Goal: Task Accomplishment & Management: Complete application form

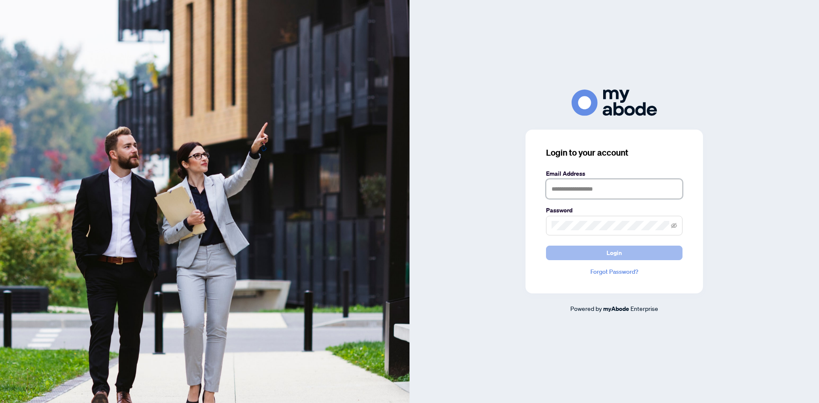
type input "**********"
click at [623, 251] on button "Login" at bounding box center [614, 253] width 137 height 15
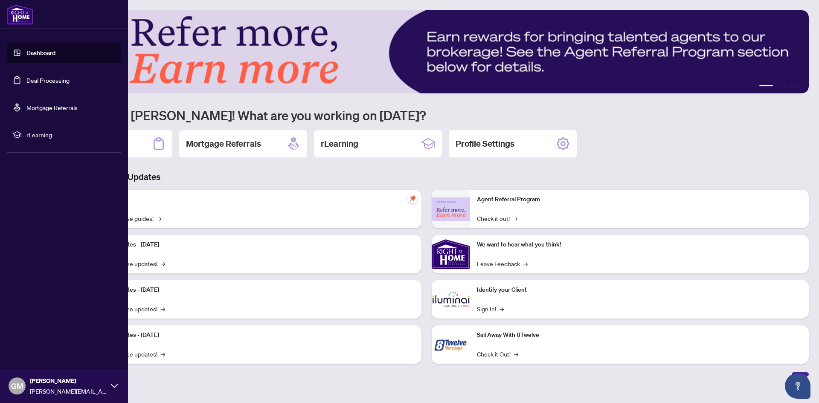
click at [52, 83] on link "Deal Processing" at bounding box center [47, 80] width 43 height 8
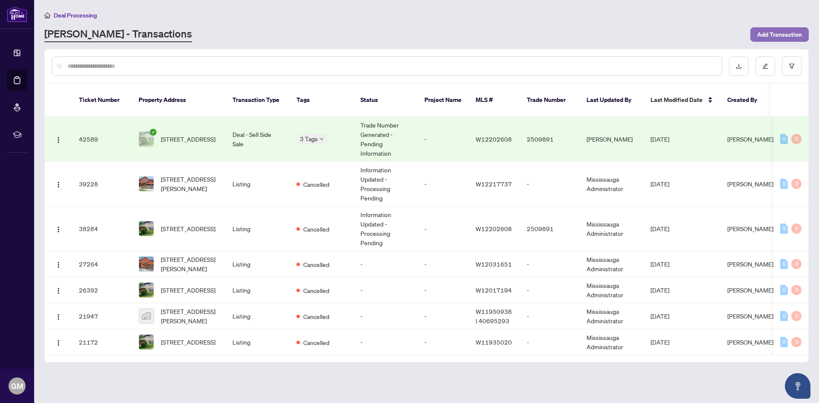
click at [772, 34] on span "Add Transaction" at bounding box center [779, 35] width 45 height 14
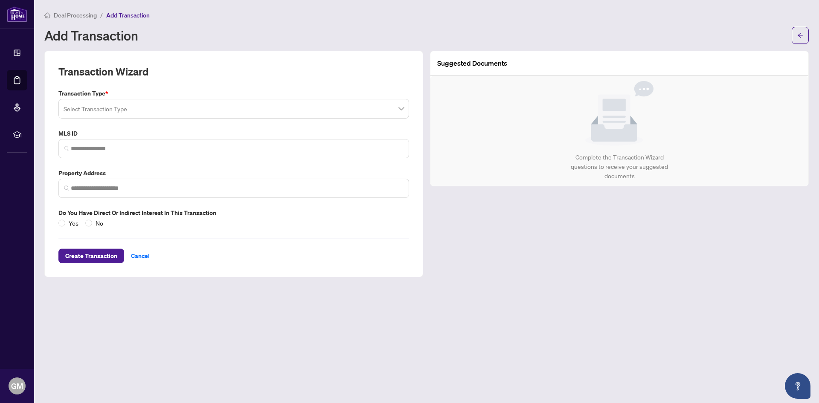
click at [136, 110] on input "search" at bounding box center [230, 110] width 333 height 19
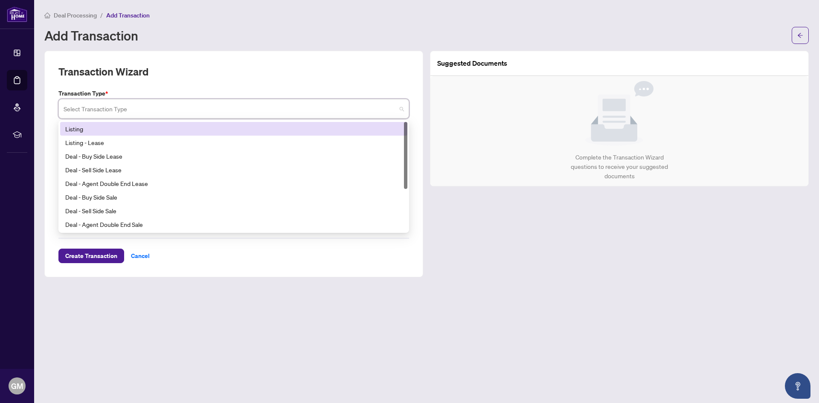
click at [97, 127] on div "Listing" at bounding box center [233, 128] width 337 height 9
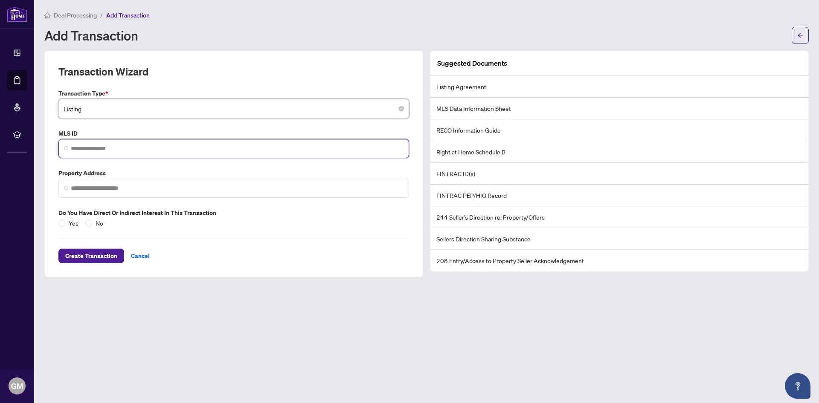
click at [102, 151] on input "search" at bounding box center [237, 148] width 333 height 9
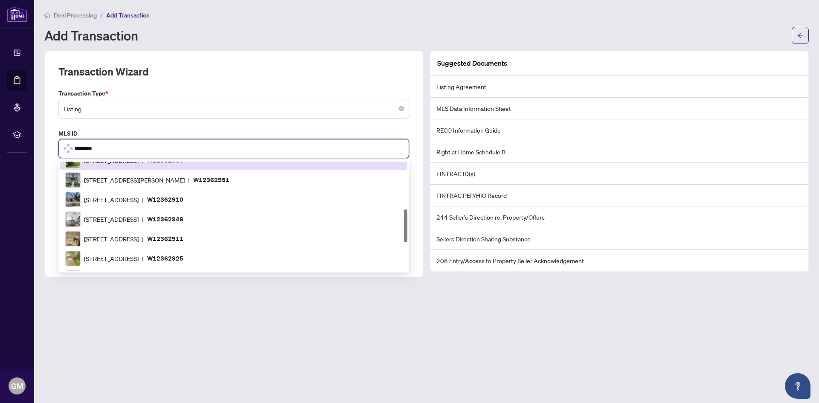
scroll to position [157, 0]
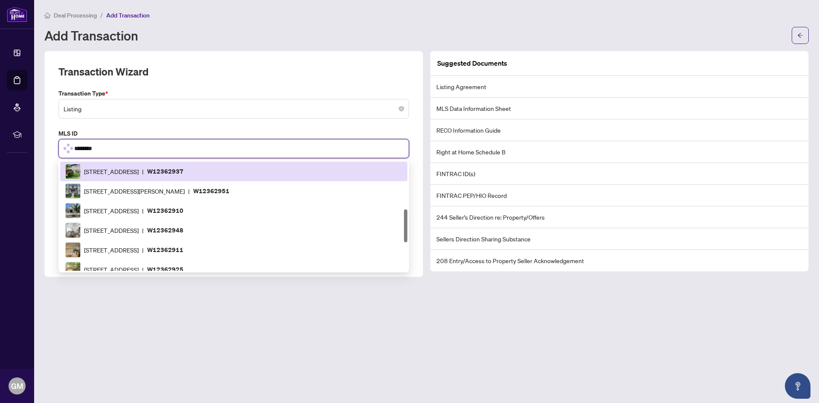
type input "*********"
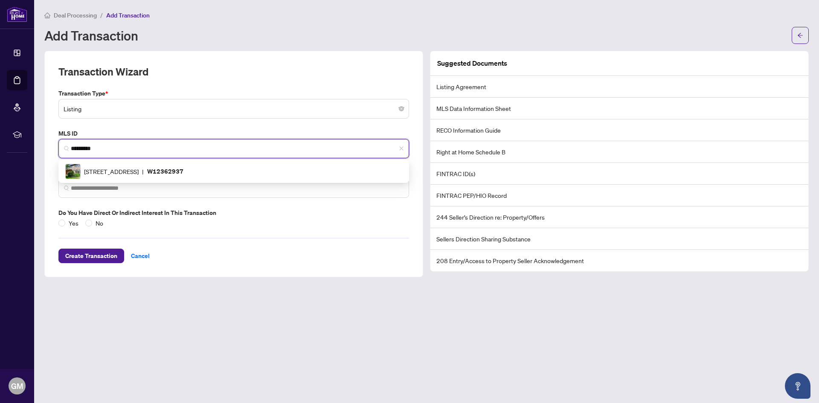
scroll to position [0, 0]
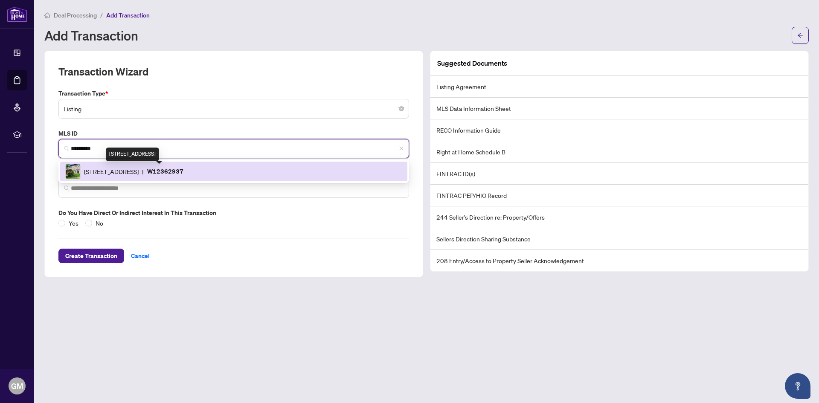
click at [125, 171] on span "[STREET_ADDRESS]" at bounding box center [111, 171] width 55 height 9
type input "**********"
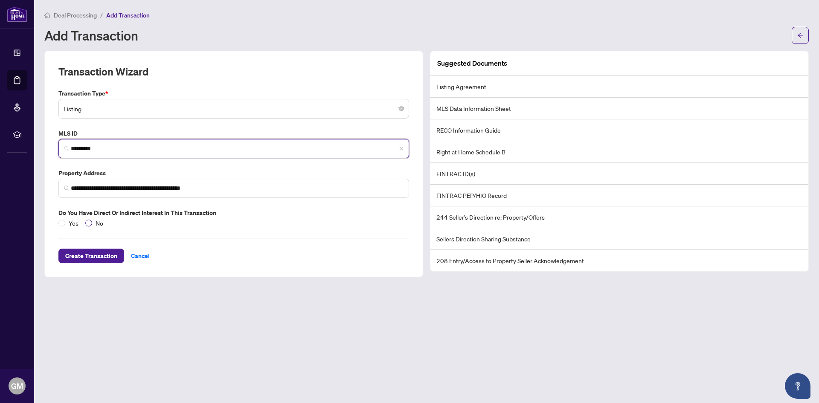
type input "*********"
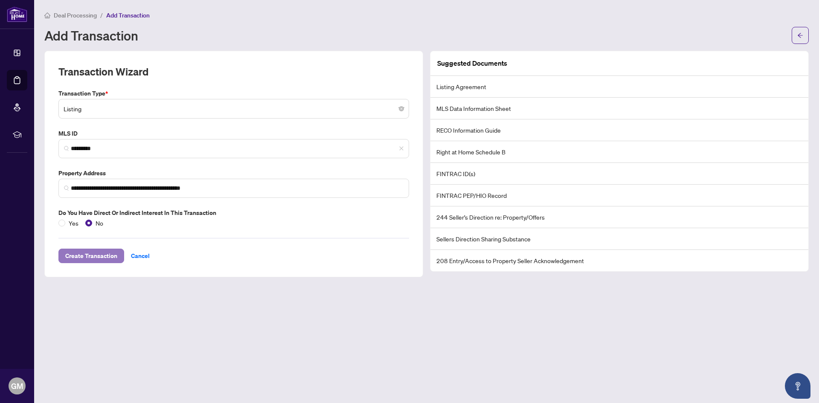
click at [87, 258] on span "Create Transaction" at bounding box center [91, 256] width 52 height 14
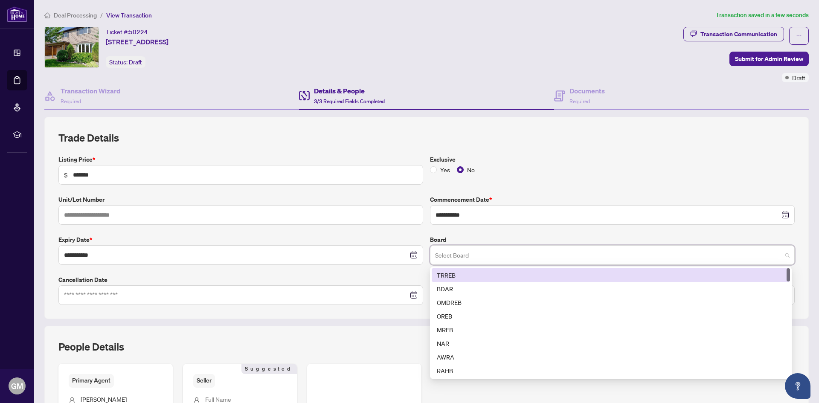
click at [525, 255] on input "search" at bounding box center [608, 256] width 347 height 19
click at [464, 274] on div "TRREB" at bounding box center [611, 275] width 348 height 9
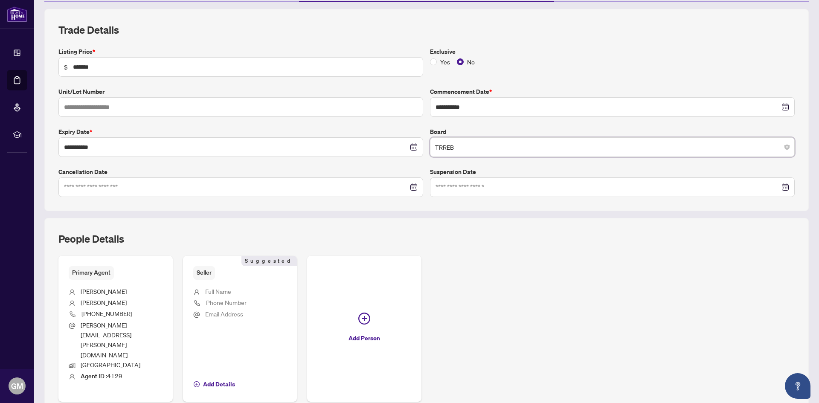
scroll to position [153, 0]
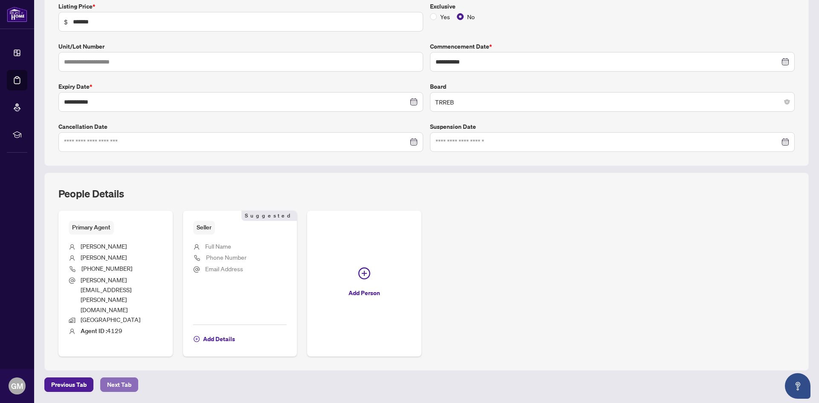
click at [109, 378] on span "Next Tab" at bounding box center [119, 385] width 24 height 14
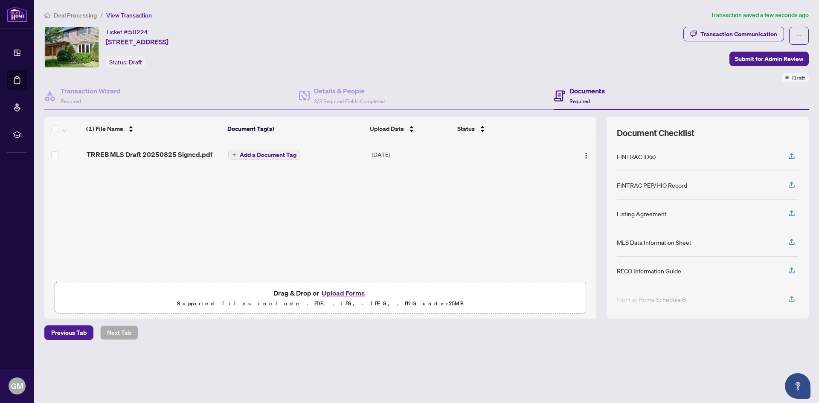
click at [250, 152] on span "Add a Document Tag" at bounding box center [268, 155] width 57 height 6
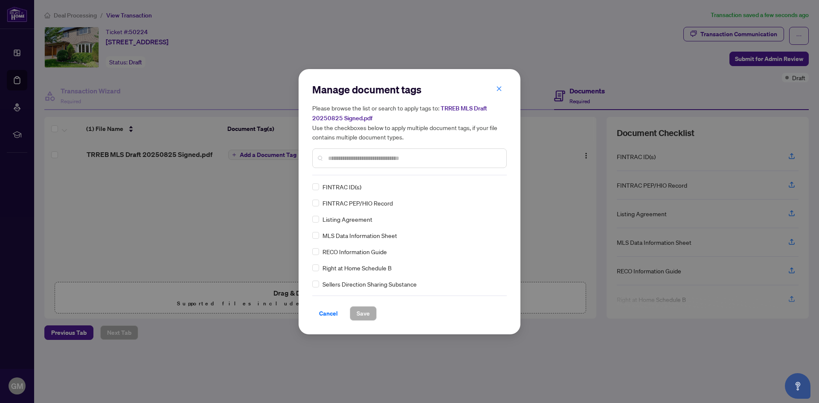
click at [349, 160] on input "text" at bounding box center [414, 158] width 172 height 9
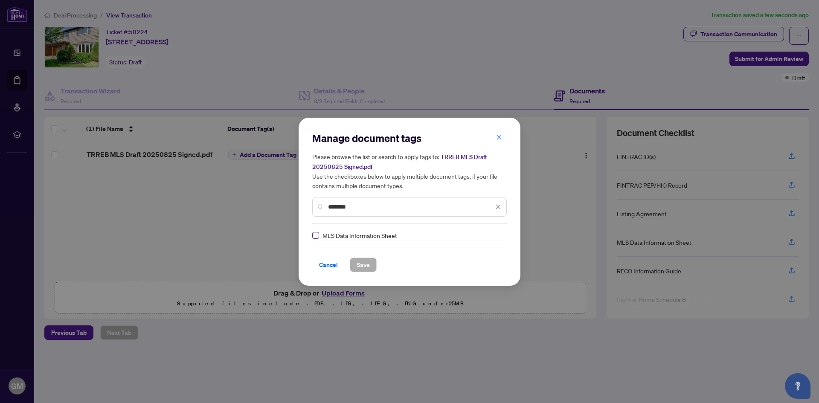
type input "********"
click at [358, 265] on span "Save" at bounding box center [363, 265] width 13 height 14
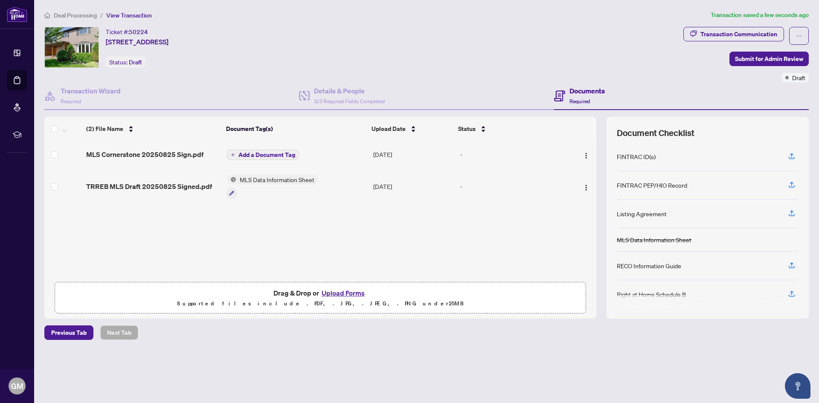
click at [265, 154] on span "Add a Document Tag" at bounding box center [267, 155] width 57 height 6
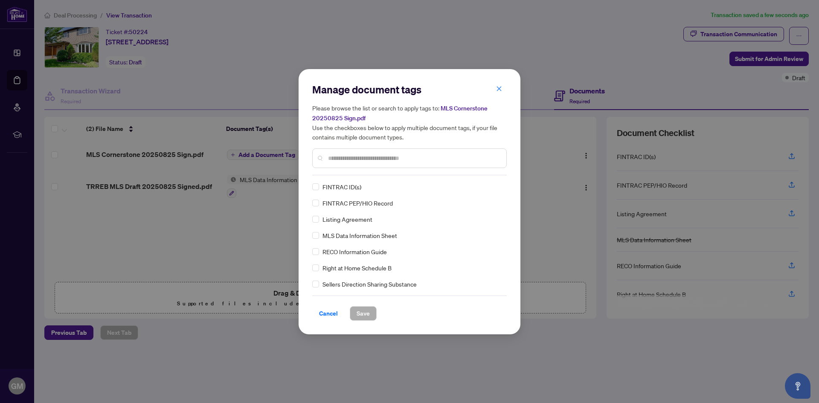
click at [348, 158] on input "text" at bounding box center [414, 158] width 172 height 9
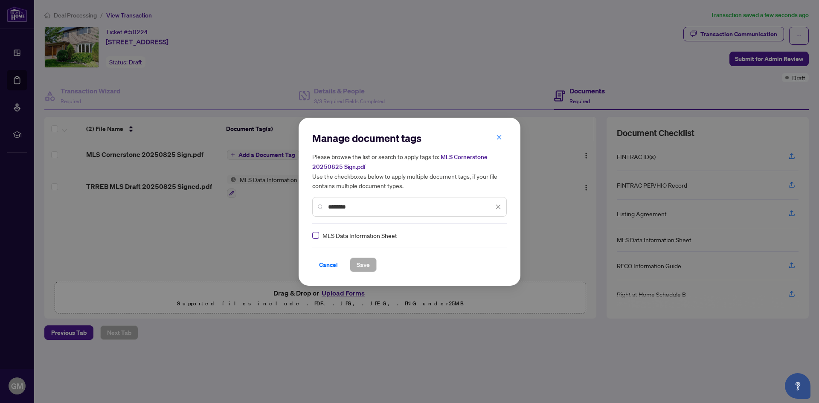
type input "********"
click at [357, 265] on span "Save" at bounding box center [363, 265] width 13 height 14
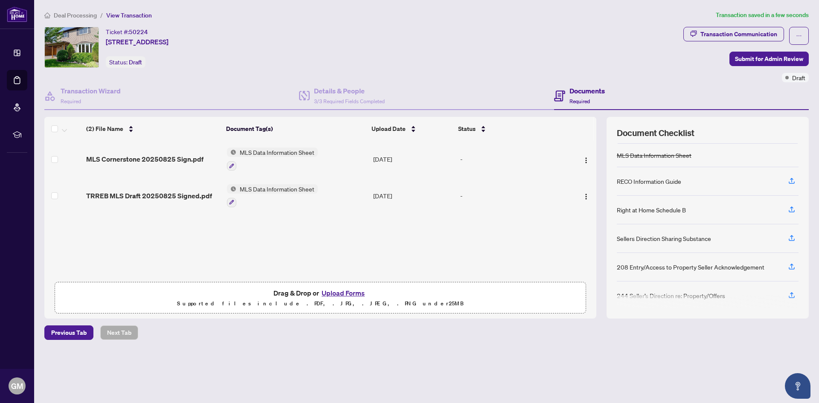
scroll to position [85, 0]
click at [794, 180] on icon "button" at bounding box center [792, 180] width 8 height 8
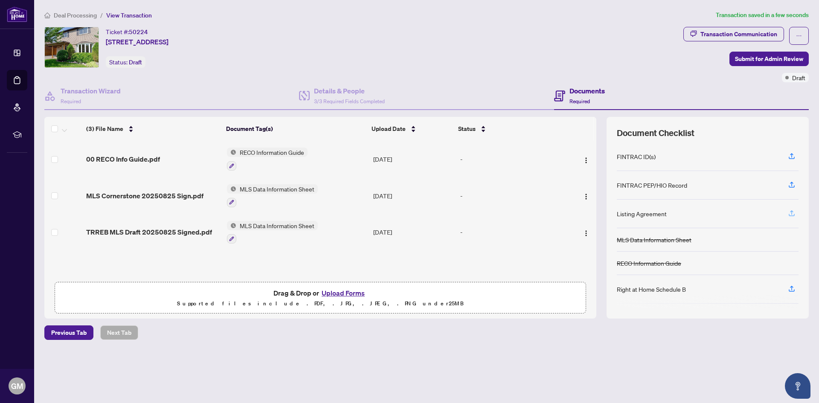
click at [790, 213] on icon "button" at bounding box center [792, 214] width 8 height 8
click at [792, 214] on icon "button" at bounding box center [792, 214] width 8 height 8
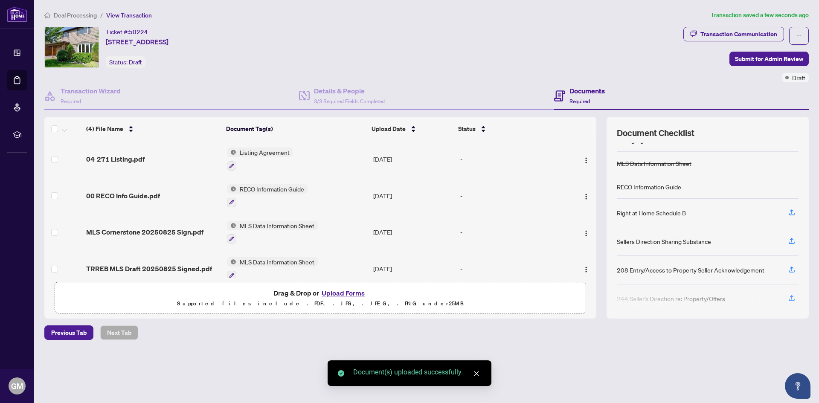
scroll to position [79, 0]
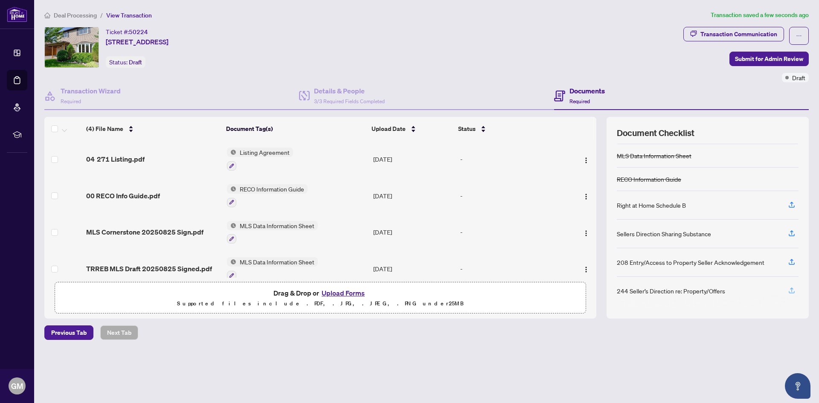
click at [794, 290] on icon "button" at bounding box center [792, 291] width 8 height 8
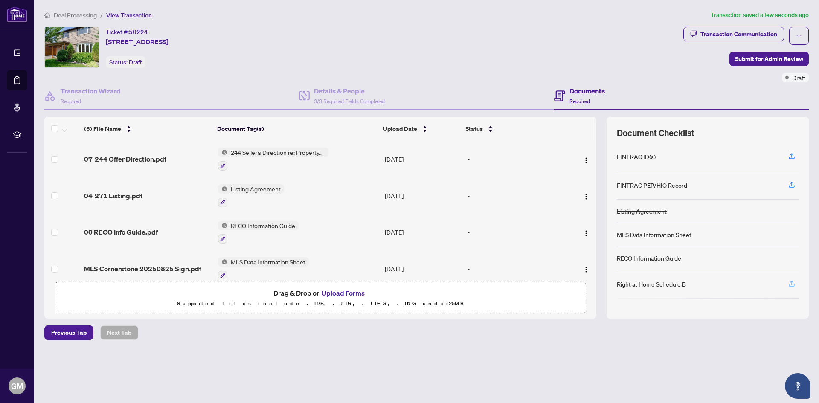
click at [791, 285] on icon "button" at bounding box center [792, 285] width 6 height 2
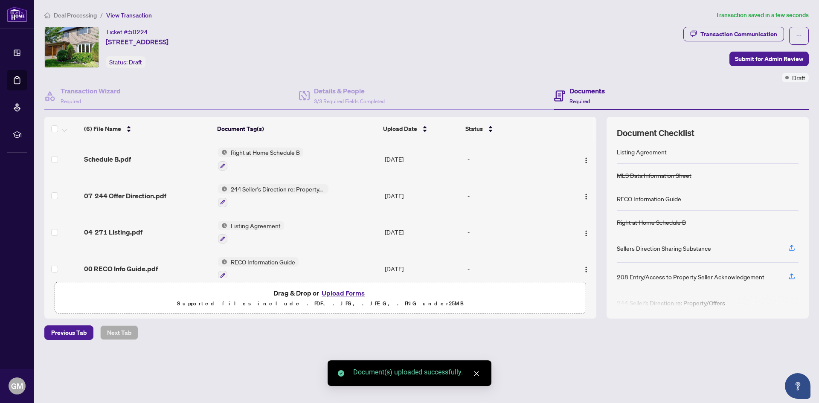
scroll to position [69, 0]
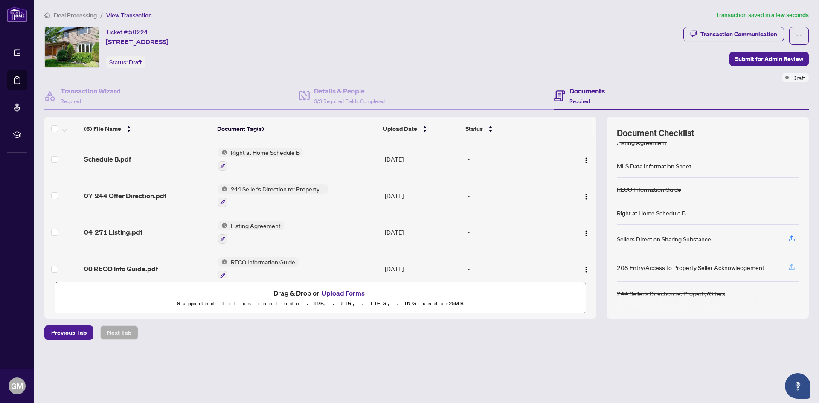
click at [794, 265] on icon "button" at bounding box center [792, 267] width 8 height 8
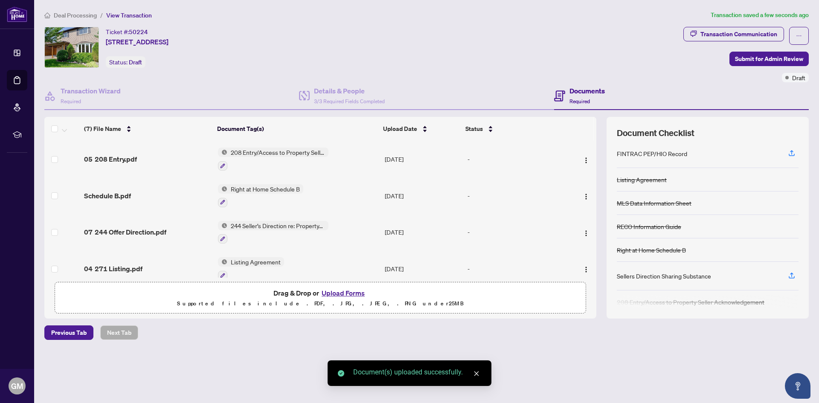
scroll to position [64, 0]
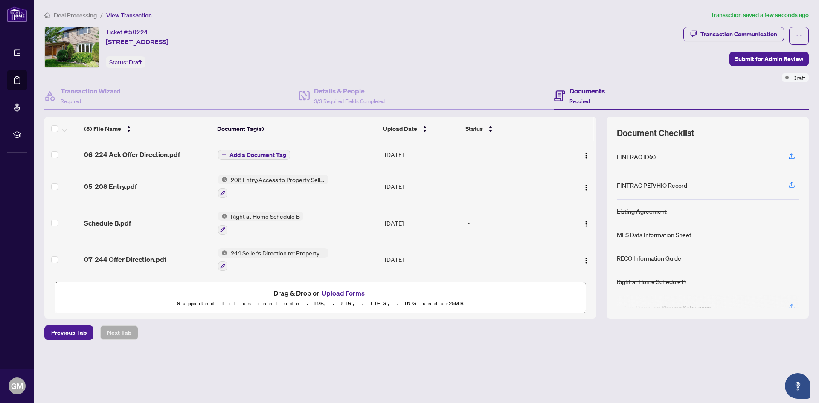
click at [240, 153] on span "Add a Document Tag" at bounding box center [258, 155] width 57 height 6
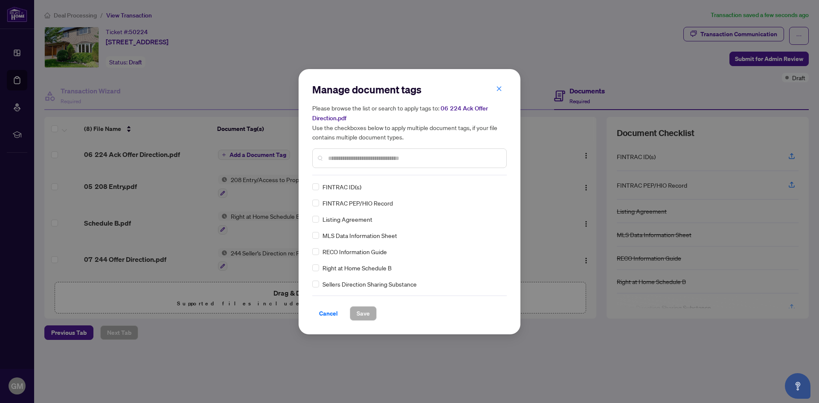
click at [356, 157] on input "text" at bounding box center [414, 158] width 172 height 9
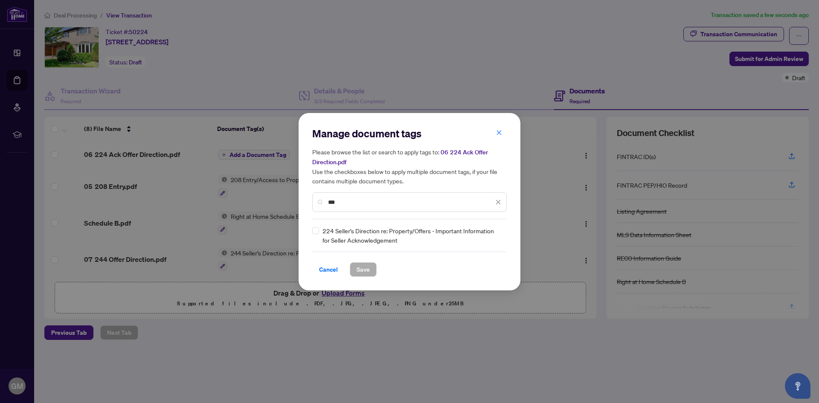
type input "***"
click at [363, 272] on span "Save" at bounding box center [363, 270] width 13 height 14
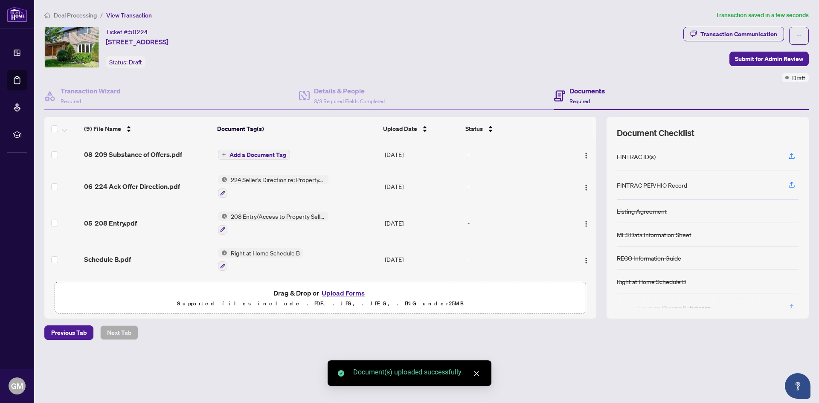
click at [257, 154] on span "Add a Document Tag" at bounding box center [258, 155] width 57 height 6
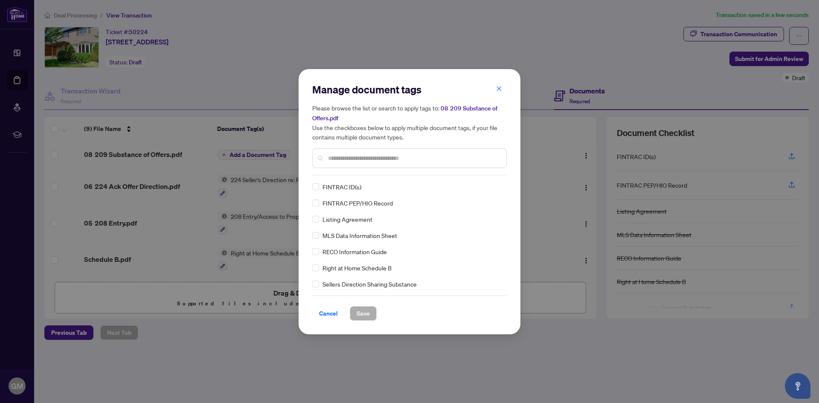
click at [352, 158] on input "text" at bounding box center [414, 158] width 172 height 9
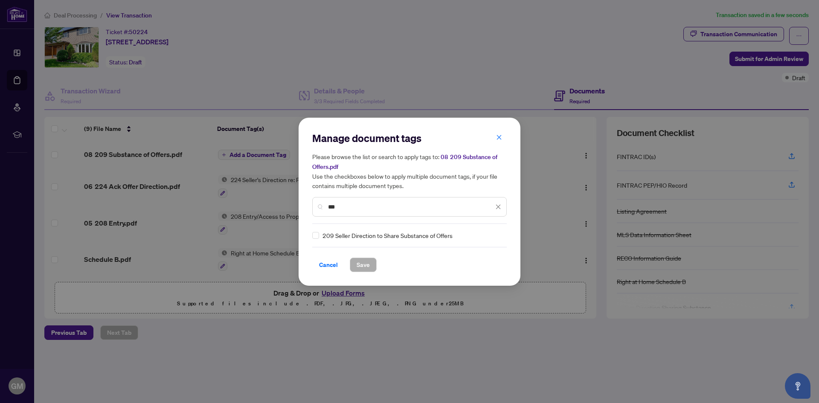
type input "***"
click at [360, 265] on span "Save" at bounding box center [363, 265] width 13 height 14
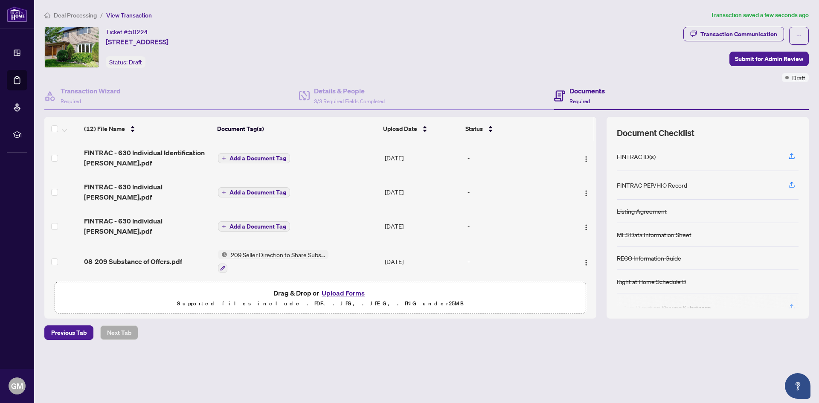
click at [252, 157] on span "Add a Document Tag" at bounding box center [258, 158] width 57 height 6
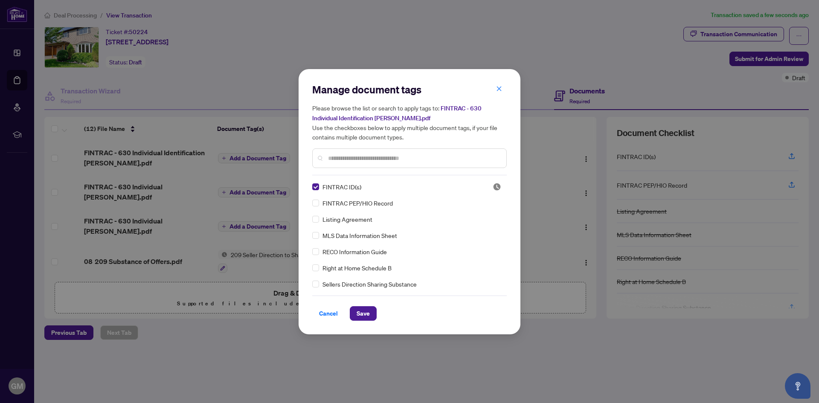
click at [358, 159] on input "text" at bounding box center [414, 158] width 172 height 9
click at [365, 315] on span "Save" at bounding box center [363, 314] width 13 height 14
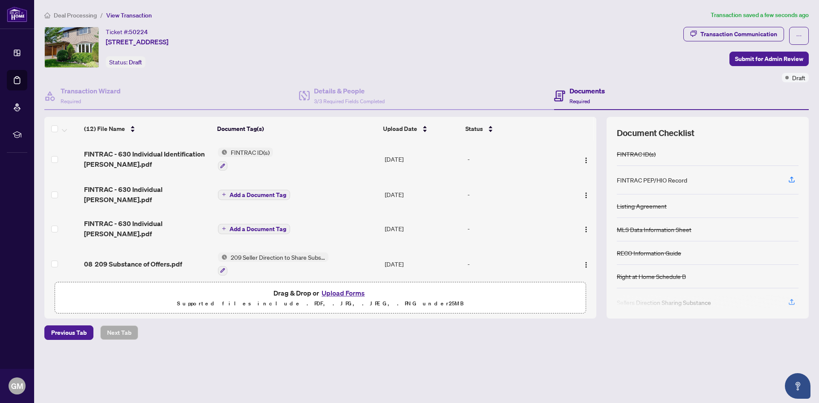
click at [244, 194] on span "Add a Document Tag" at bounding box center [258, 195] width 57 height 6
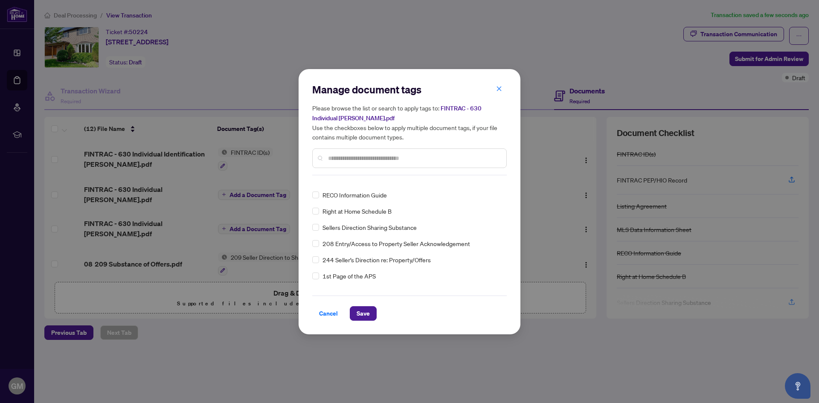
scroll to position [0, 0]
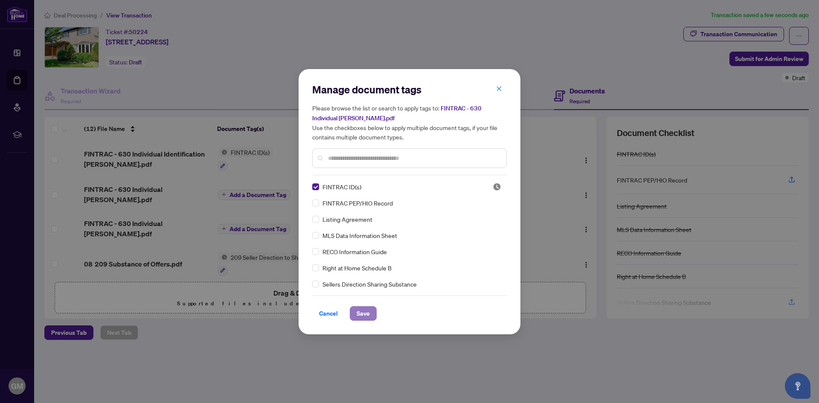
click at [365, 314] on span "Save" at bounding box center [363, 314] width 13 height 14
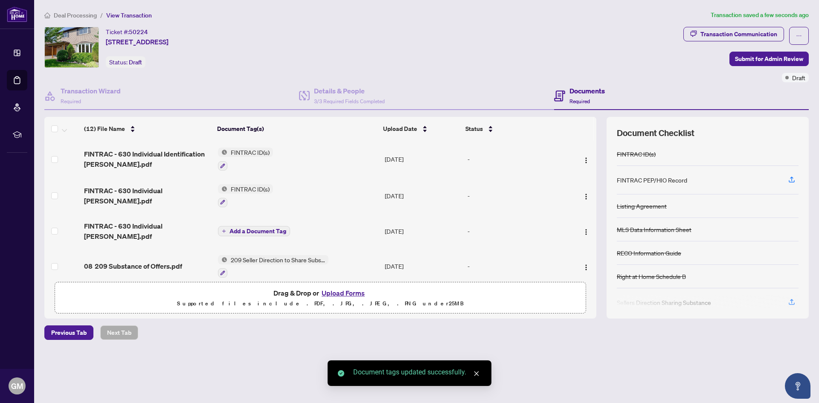
click at [263, 232] on span "Add a Document Tag" at bounding box center [258, 231] width 57 height 6
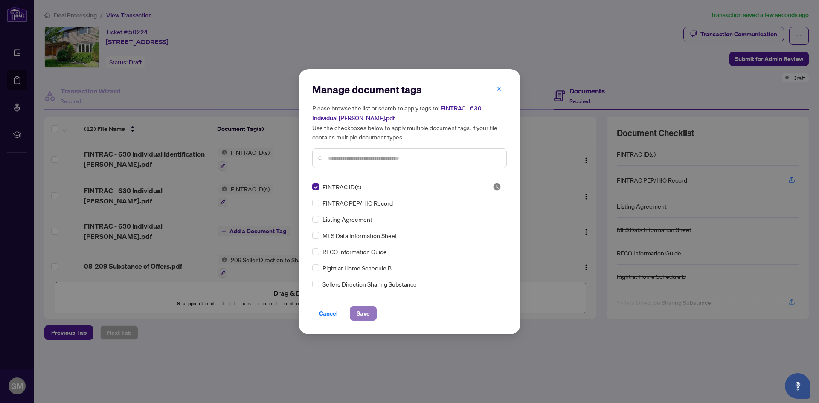
click at [358, 316] on span "Save" at bounding box center [363, 314] width 13 height 14
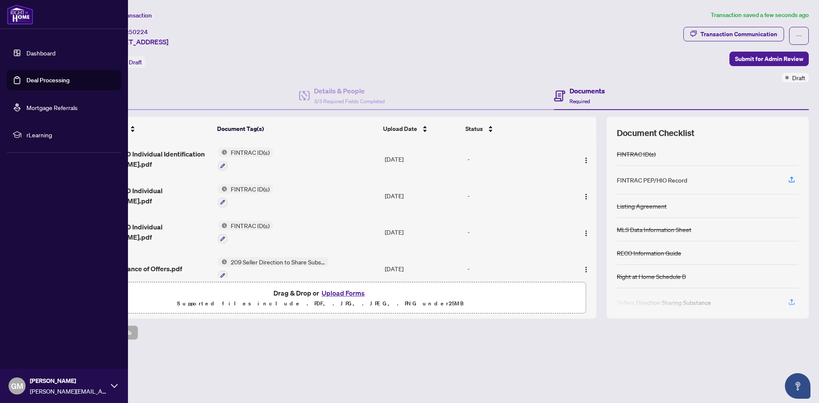
click at [39, 53] on link "Dashboard" at bounding box center [40, 53] width 29 height 8
